Goal: Information Seeking & Learning: Find specific fact

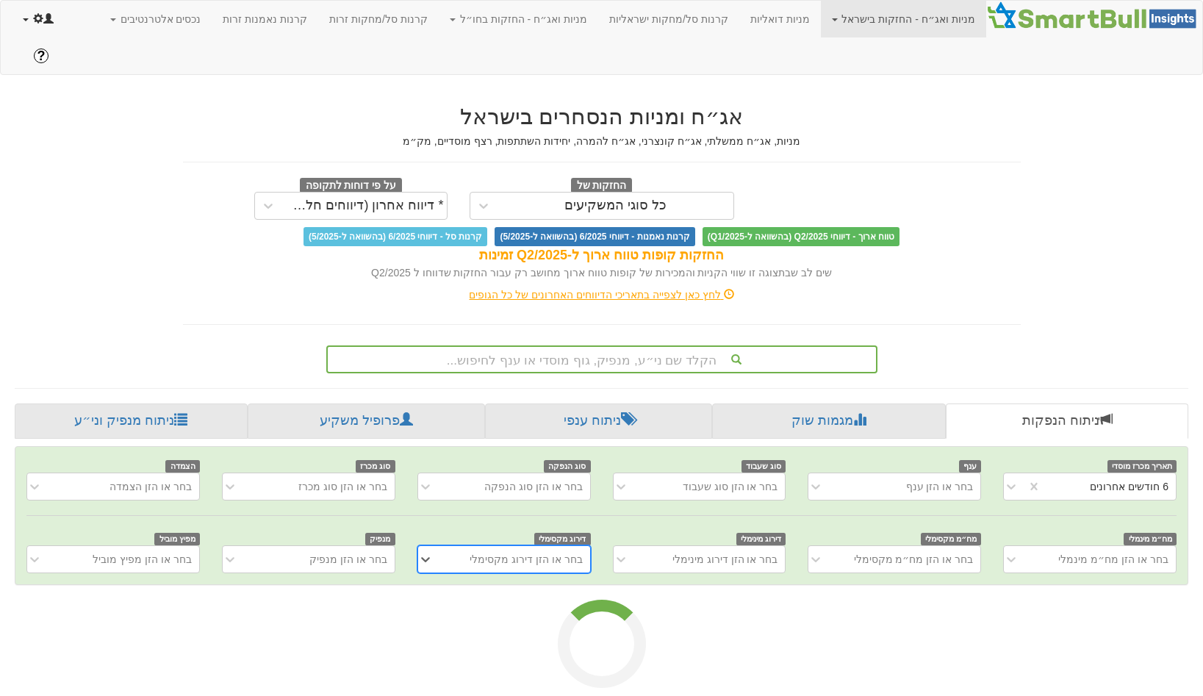
click at [21, 18] on link at bounding box center [38, 19] width 53 height 37
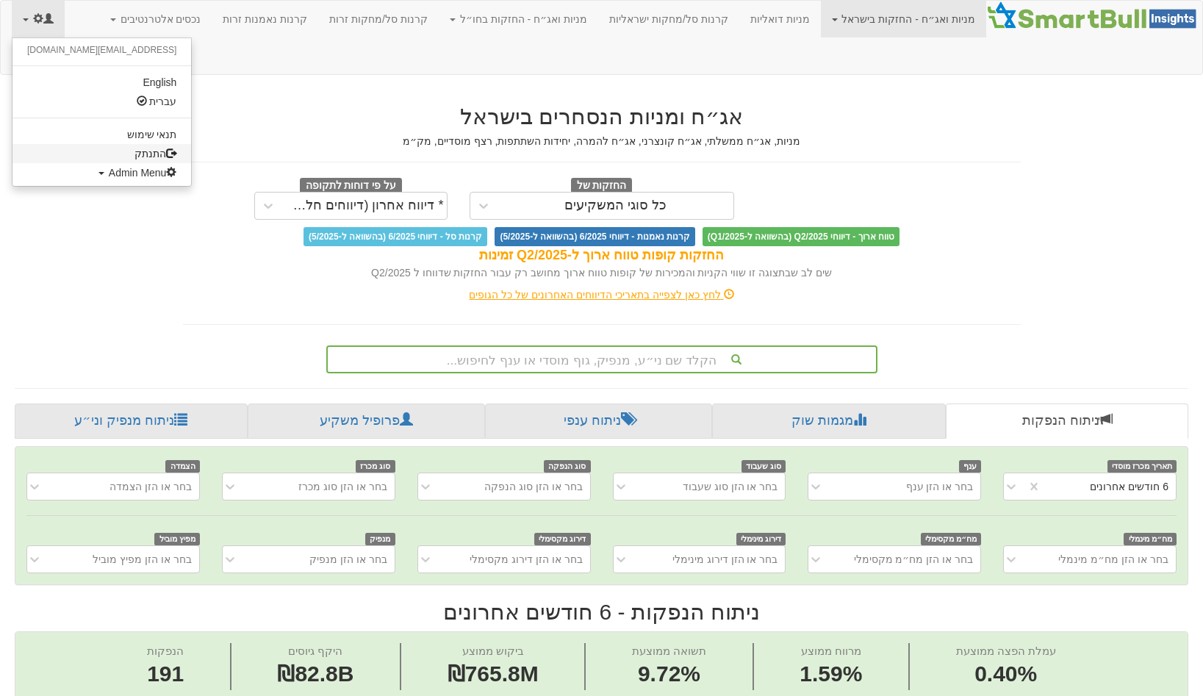
scroll to position [0, 2863]
click at [109, 171] on span "Admin Menu" at bounding box center [143, 173] width 68 height 12
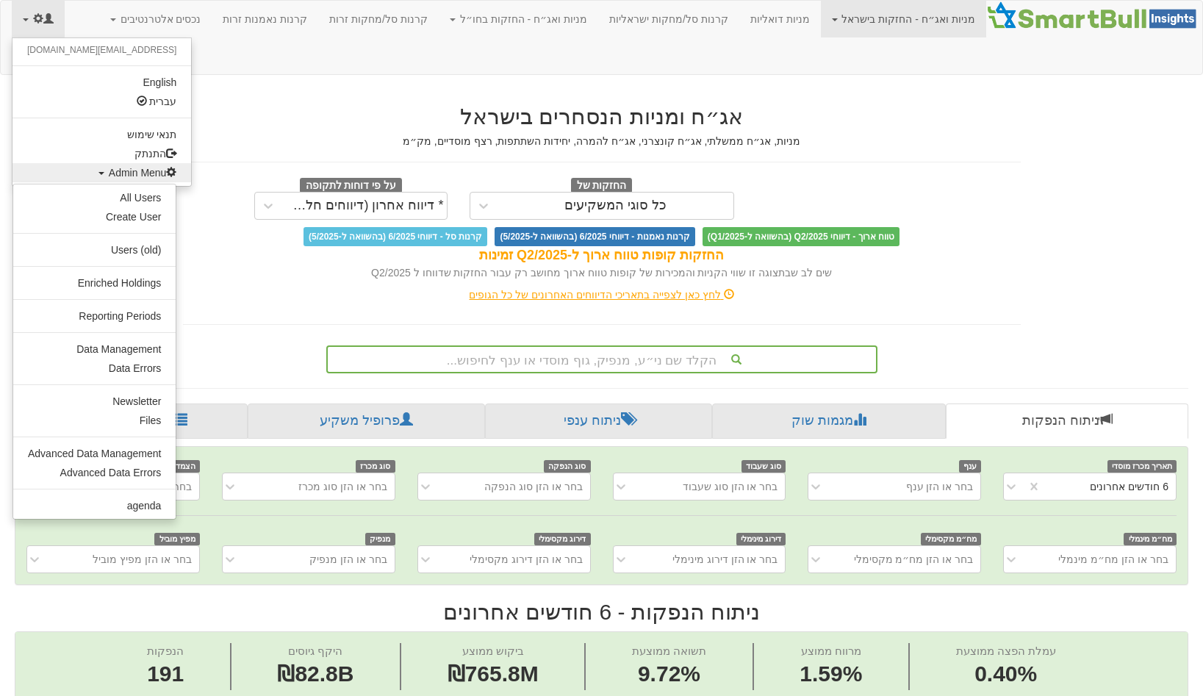
click at [126, 335] on ul "All Users Create User Users (old) Enriched Holdings Reporting Periods Data Mana…" at bounding box center [94, 352] width 164 height 336
click at [125, 337] on ul "All Users Create User Users (old) Enriched Holdings Reporting Periods Data Mana…" at bounding box center [94, 352] width 164 height 336
click at [115, 349] on link "Data Management" at bounding box center [94, 349] width 162 height 19
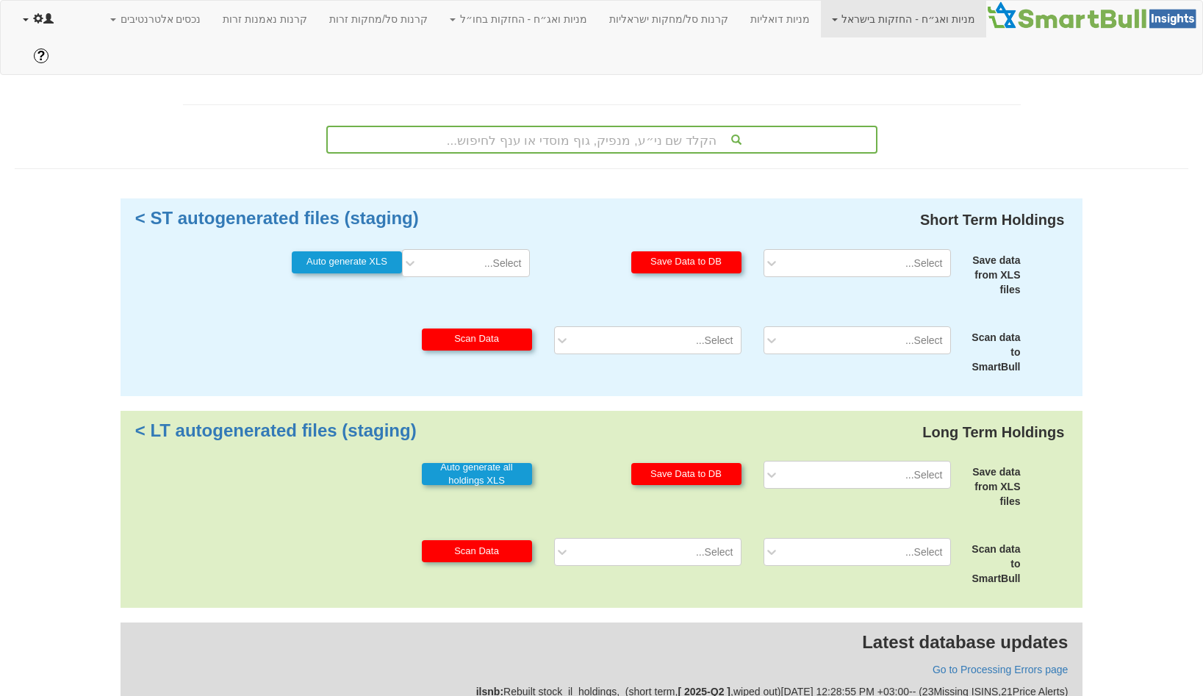
click at [38, 13] on span at bounding box center [38, 18] width 10 height 10
click at [61, 181] on link "Admin Menu" at bounding box center [101, 172] width 179 height 19
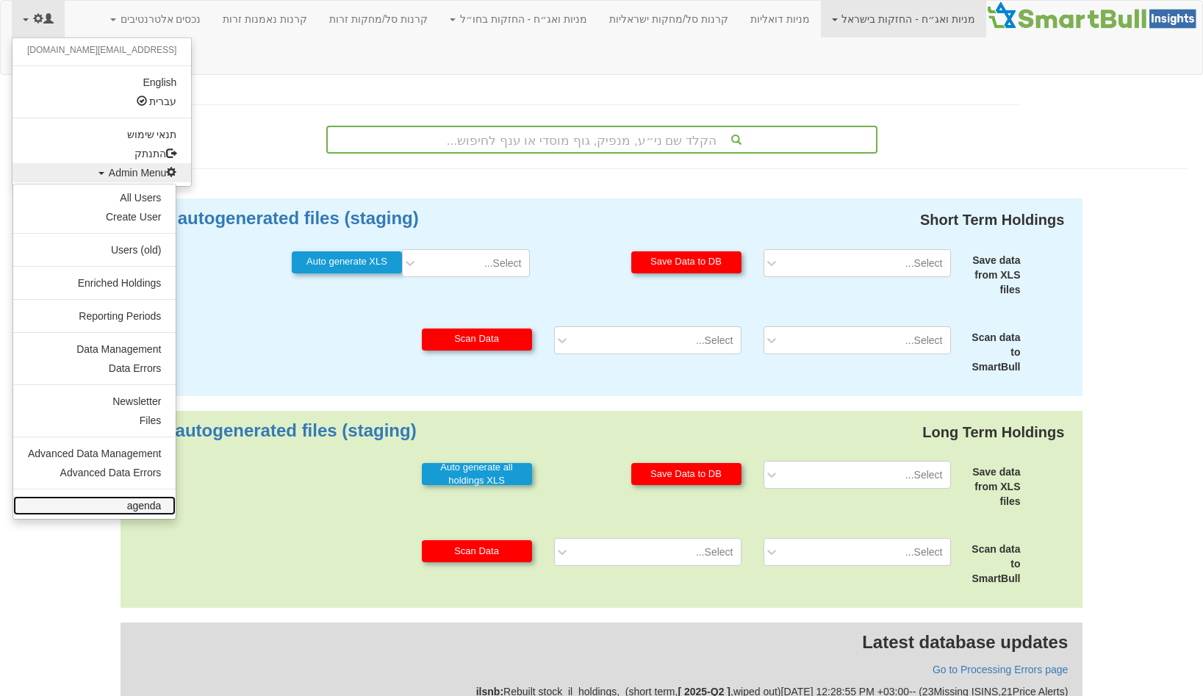
click at [149, 498] on link "agenda" at bounding box center [94, 505] width 162 height 19
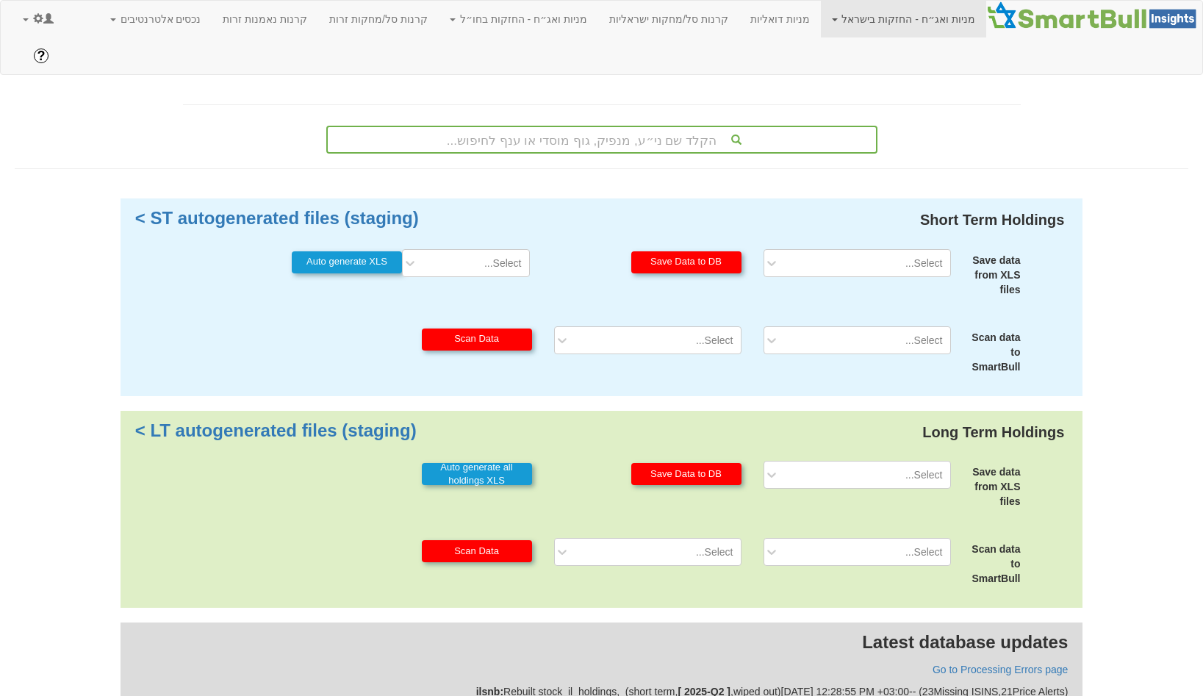
click at [903, 500] on div "Long Term Holdings LT autogenerated files (staging) > Save data from XLS files …" at bounding box center [602, 510] width 963 height 198
click at [900, 538] on div "Select..." at bounding box center [857, 552] width 209 height 28
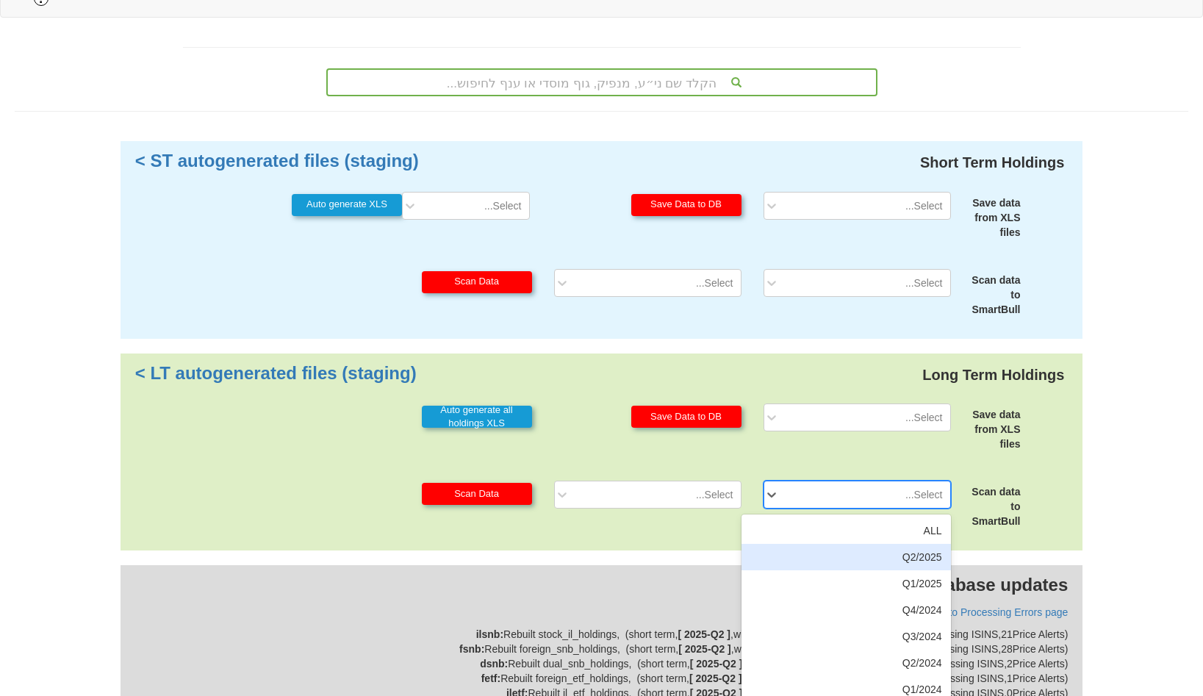
scroll to position [65, 0]
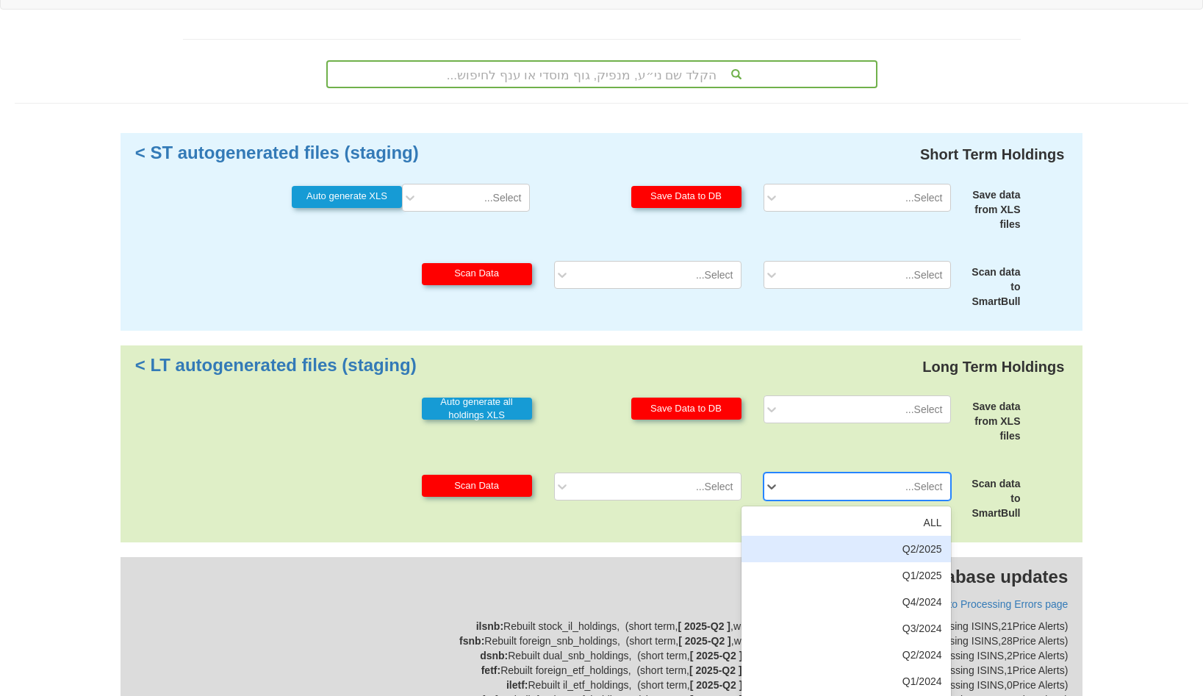
click at [898, 536] on div "Q2/2025" at bounding box center [846, 549] width 209 height 26
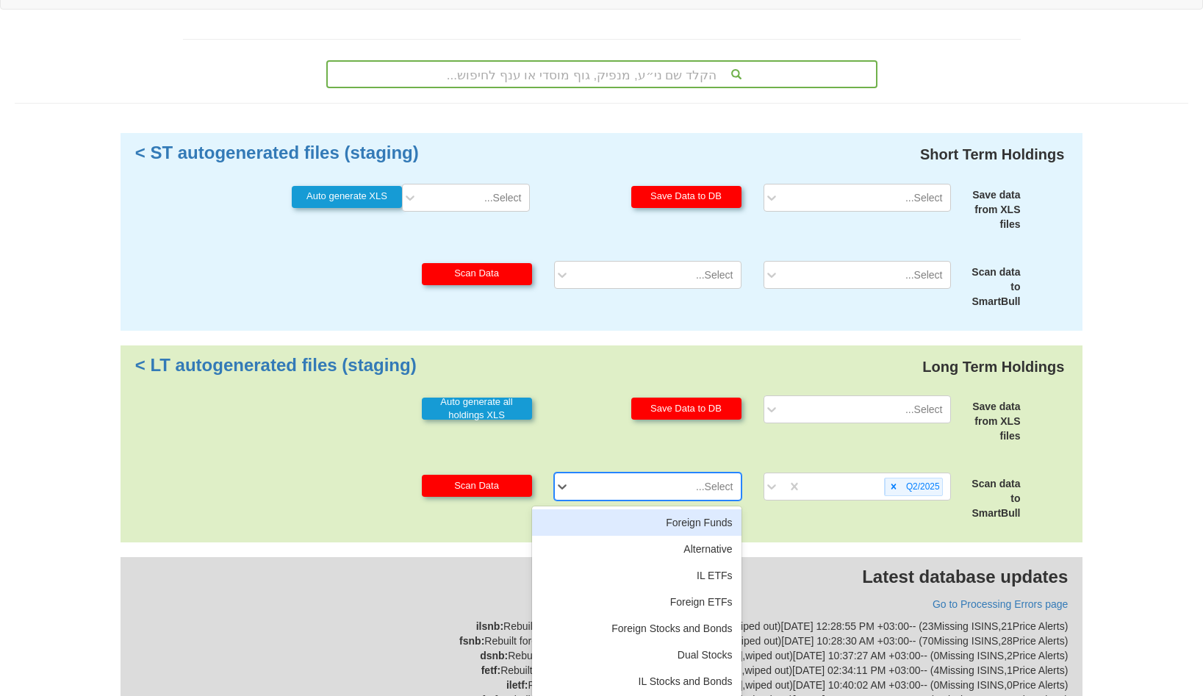
click at [712, 475] on div "Select..." at bounding box center [659, 487] width 163 height 24
click at [698, 509] on div "Foreign Funds" at bounding box center [636, 522] width 209 height 26
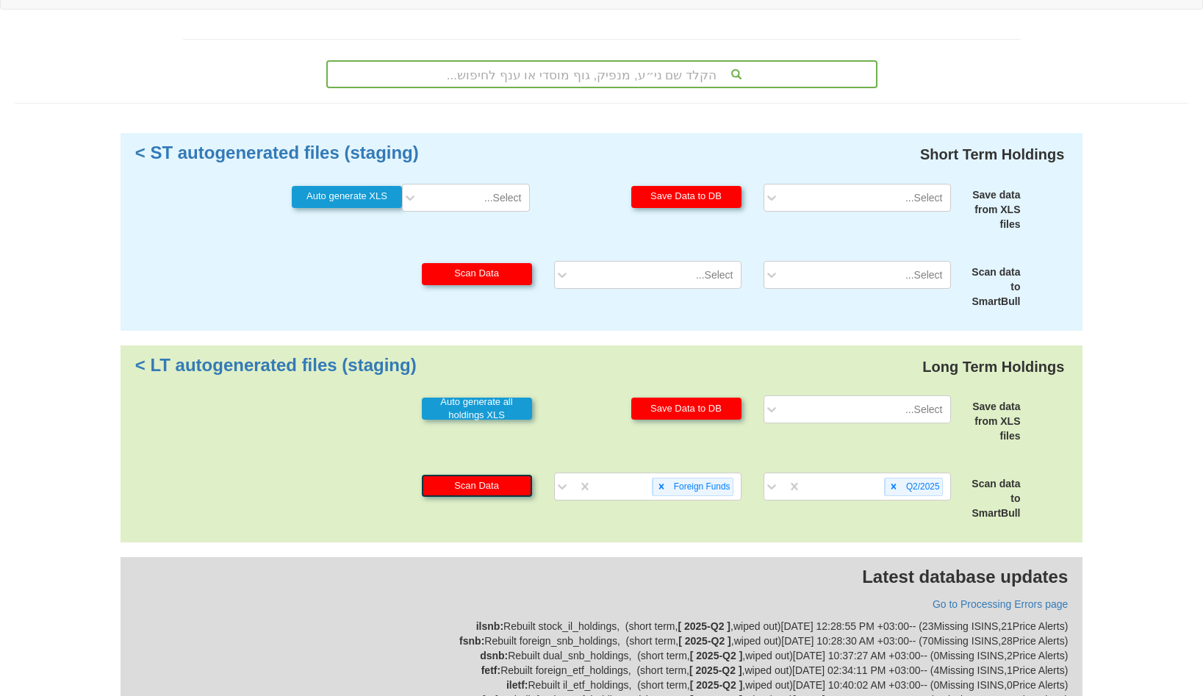
click at [463, 475] on button "Scan Data" at bounding box center [477, 486] width 110 height 22
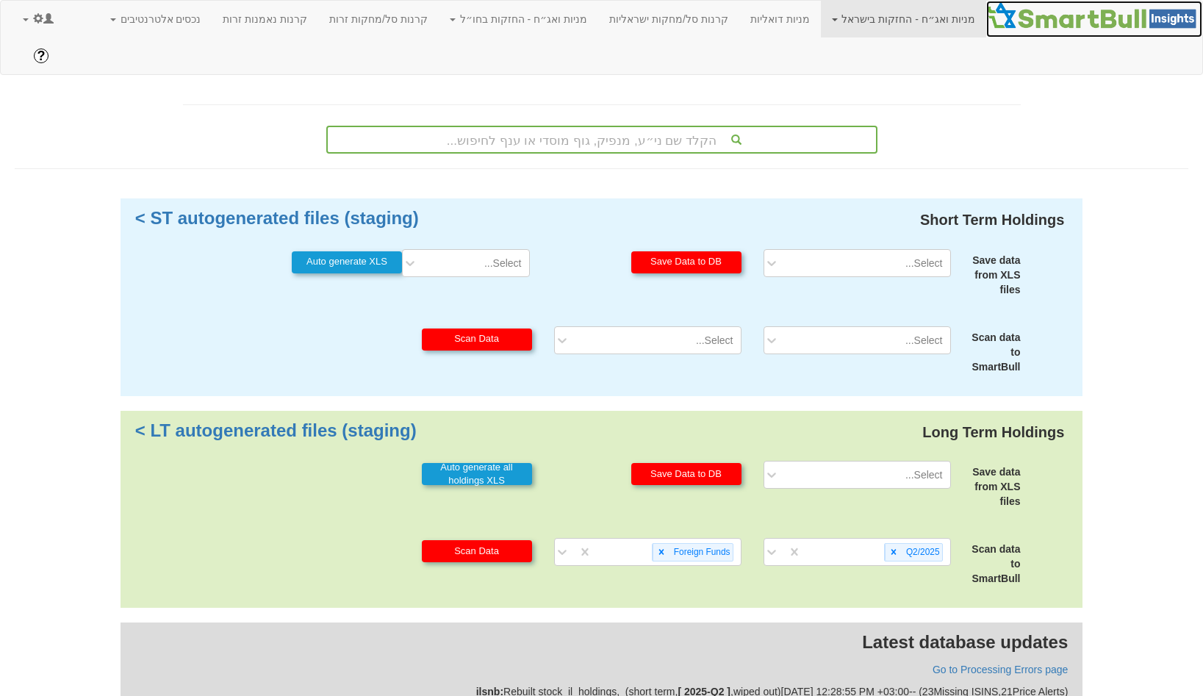
click at [1083, 17] on img at bounding box center [1094, 15] width 216 height 29
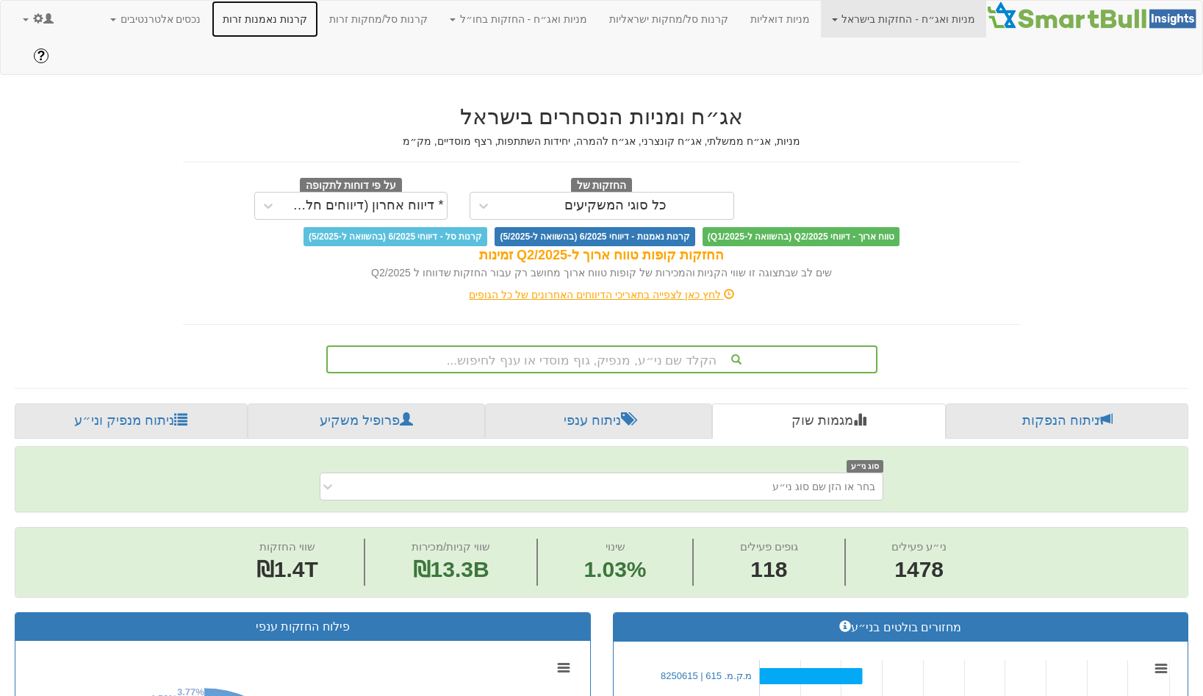
click at [318, 18] on link "קרנות נאמנות זרות" at bounding box center [265, 19] width 107 height 37
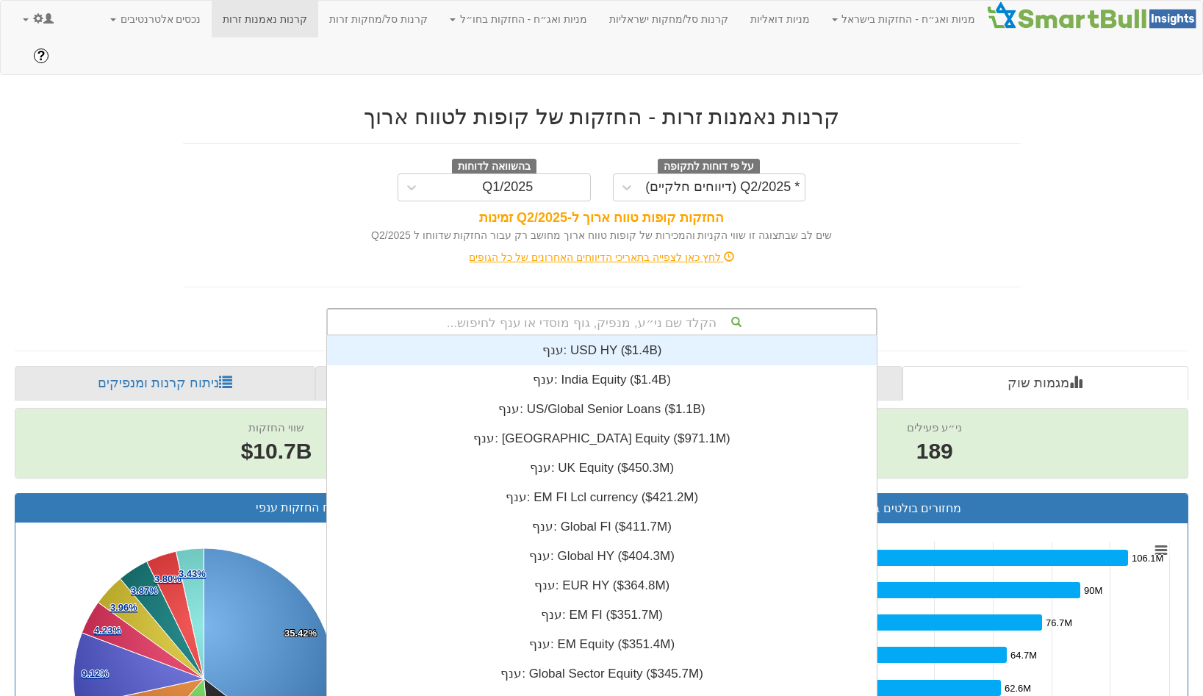
click at [617, 309] on div "הקלד שם ני״ע, מנפיק, גוף מוסדי או ענף לחיפוש..." at bounding box center [602, 321] width 548 height 25
paste input "IE000935MXF3"
type input "IE000935MXF3"
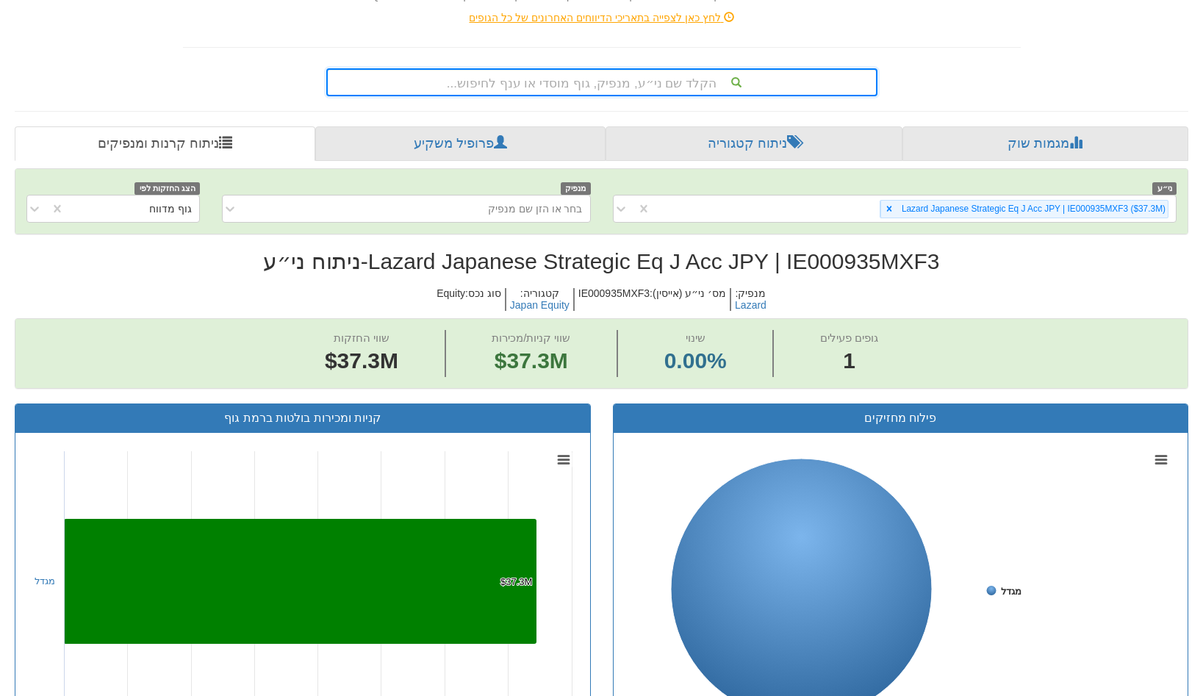
scroll to position [190, 0]
